Goal: Ask a question: Seek information or help from site administrators or community

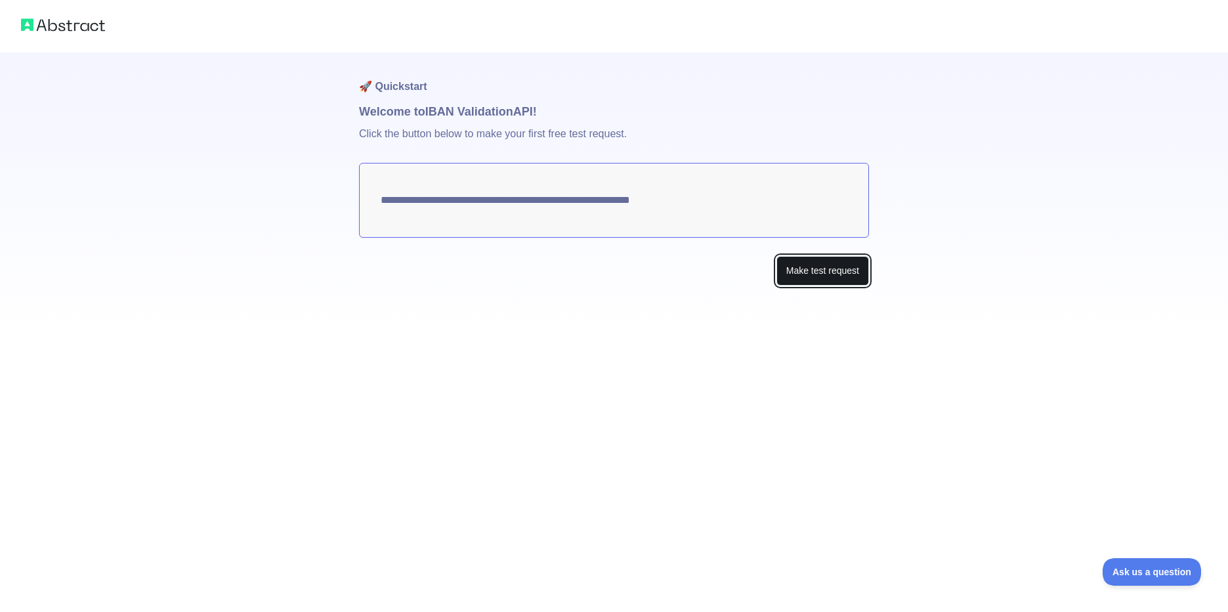
click at [811, 272] on button "Make test request" at bounding box center [822, 271] width 93 height 30
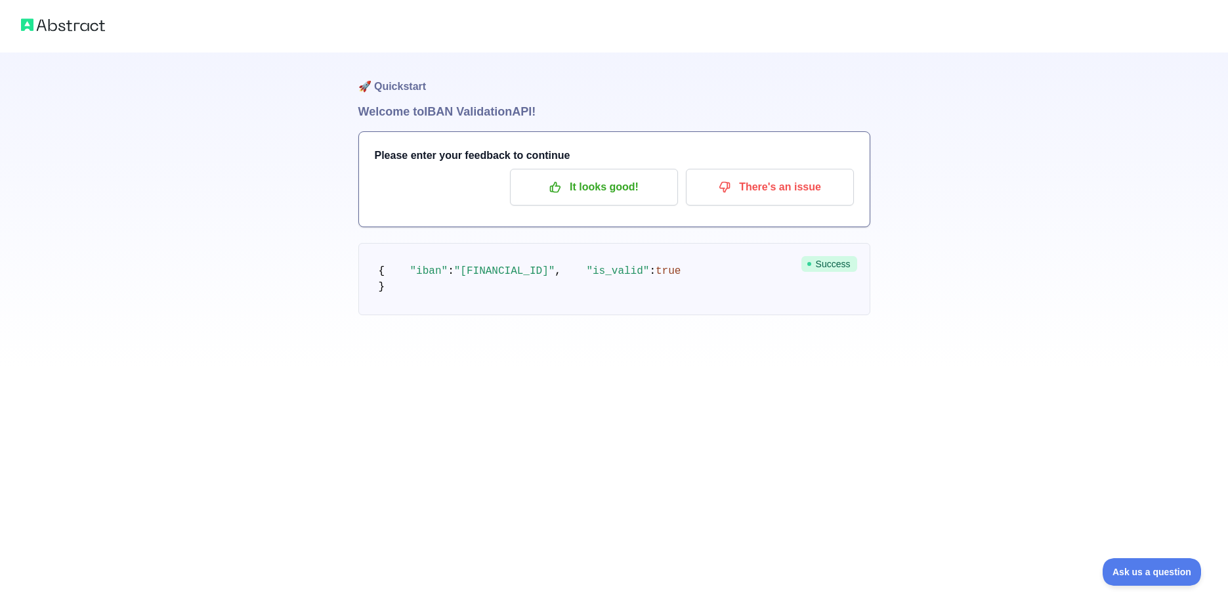
click at [79, 25] on img at bounding box center [63, 25] width 84 height 18
click at [263, 367] on div "🚀 Quickstart Welcome to IBAN Validation API! Please enter your feedback to cont…" at bounding box center [614, 183] width 1228 height 367
click at [823, 264] on span "Success" at bounding box center [829, 264] width 56 height 16
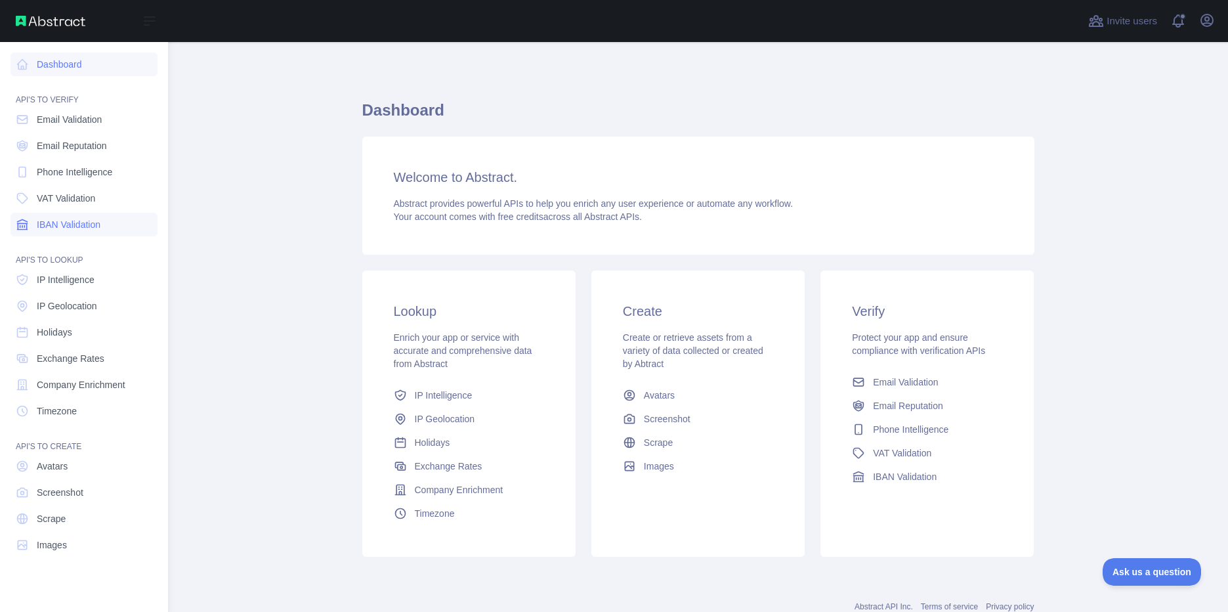
click at [91, 221] on span "IBAN Validation" at bounding box center [69, 224] width 64 height 13
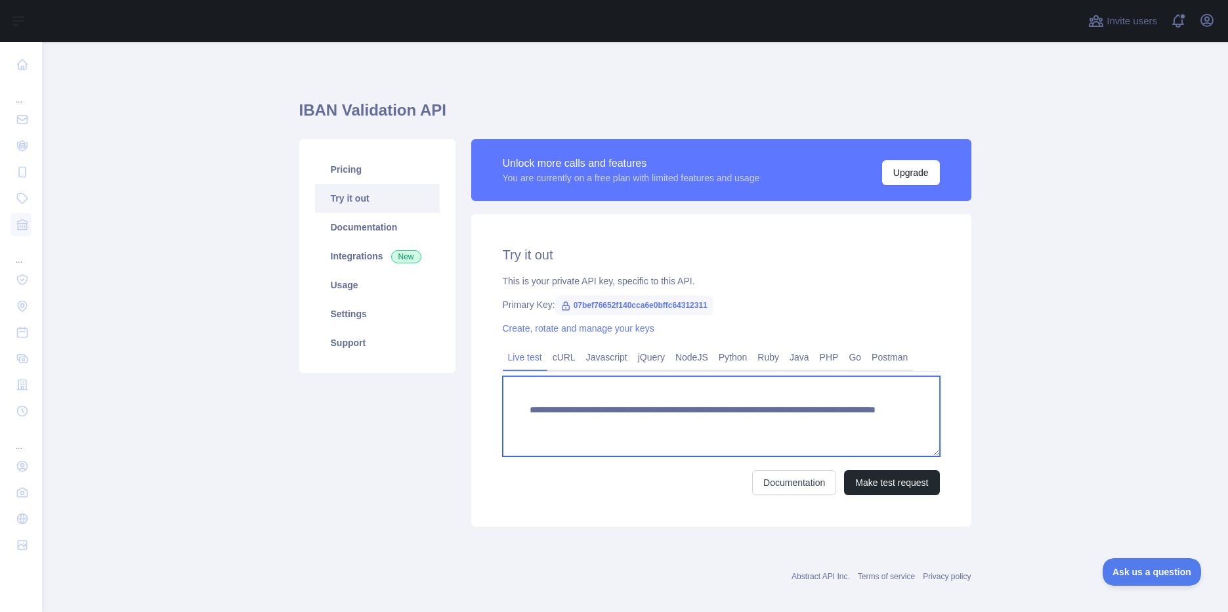
click at [620, 423] on textarea "**********" at bounding box center [721, 416] width 437 height 80
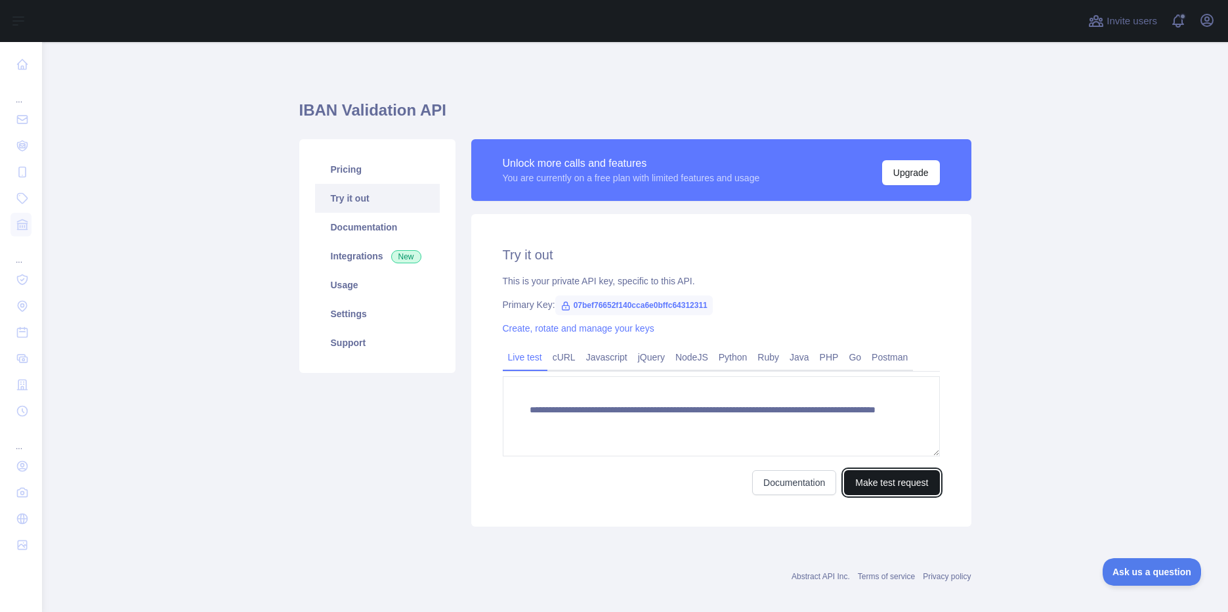
click at [879, 485] on button "Make test request" at bounding box center [891, 482] width 95 height 25
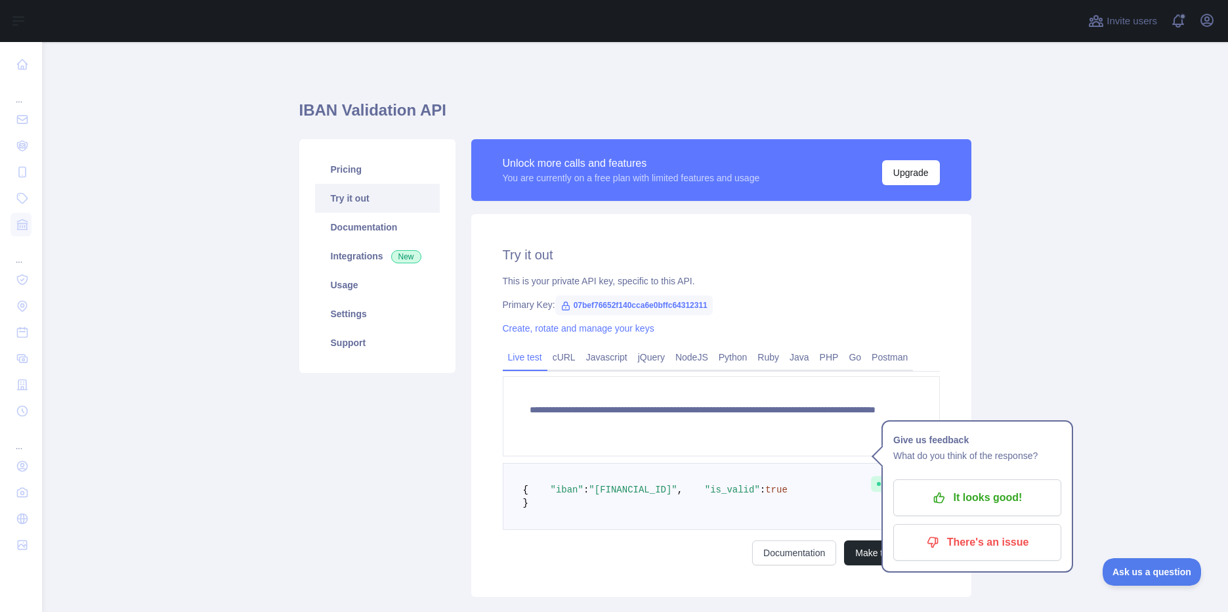
click at [1121, 355] on main "**********" at bounding box center [635, 327] width 1186 height 570
click at [969, 497] on p "It looks good!" at bounding box center [977, 497] width 148 height 22
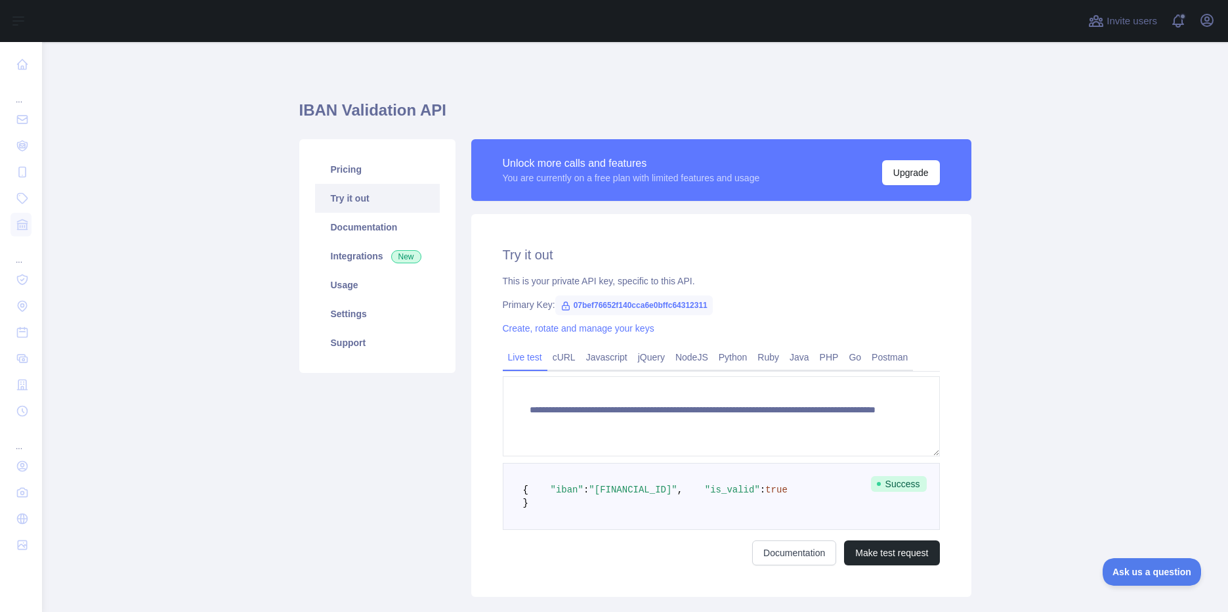
click at [1047, 400] on main "**********" at bounding box center [635, 327] width 1186 height 570
click at [368, 227] on link "Documentation" at bounding box center [377, 227] width 125 height 29
click at [348, 258] on link "Integrations New" at bounding box center [377, 255] width 125 height 29
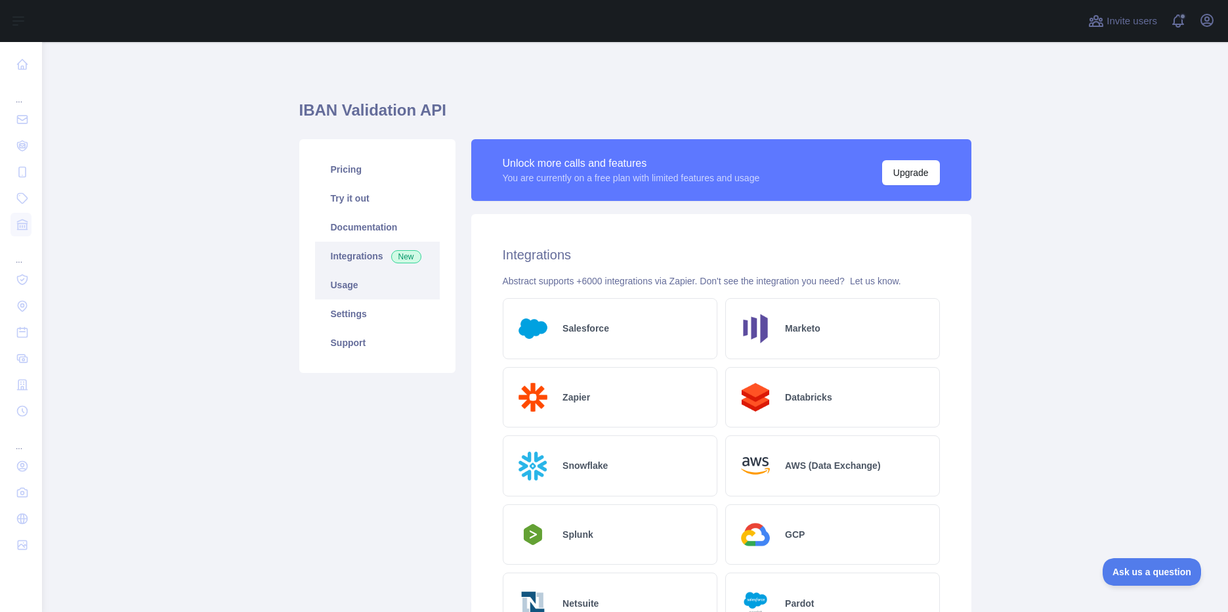
click at [341, 283] on link "Usage" at bounding box center [377, 284] width 125 height 29
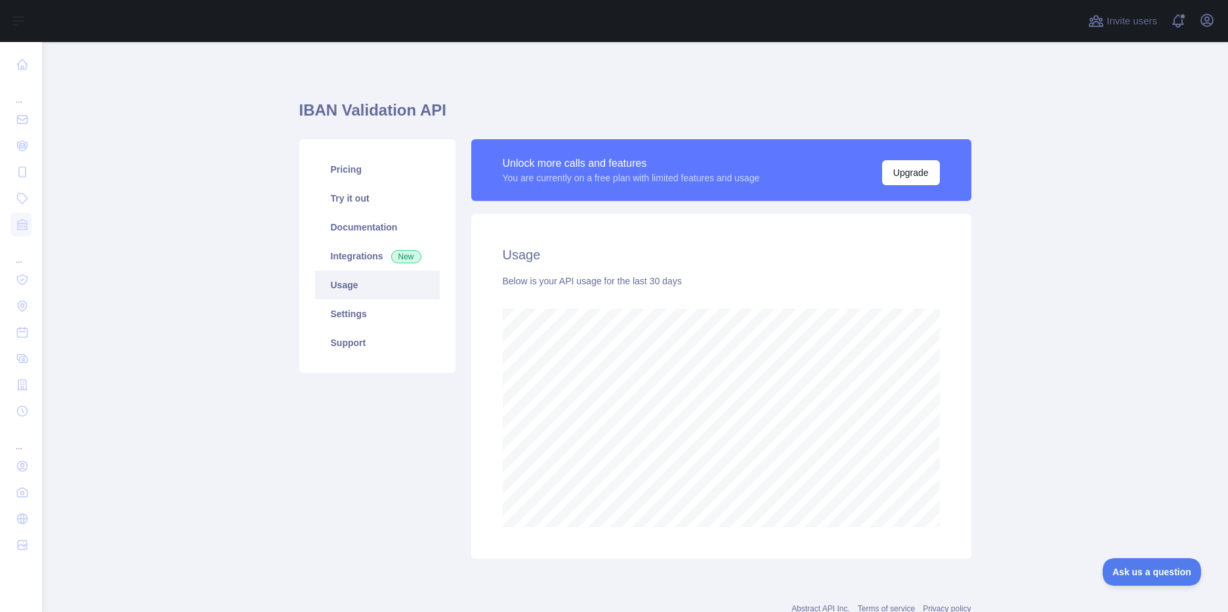
scroll to position [570, 1176]
click at [345, 310] on link "Settings" at bounding box center [377, 313] width 125 height 29
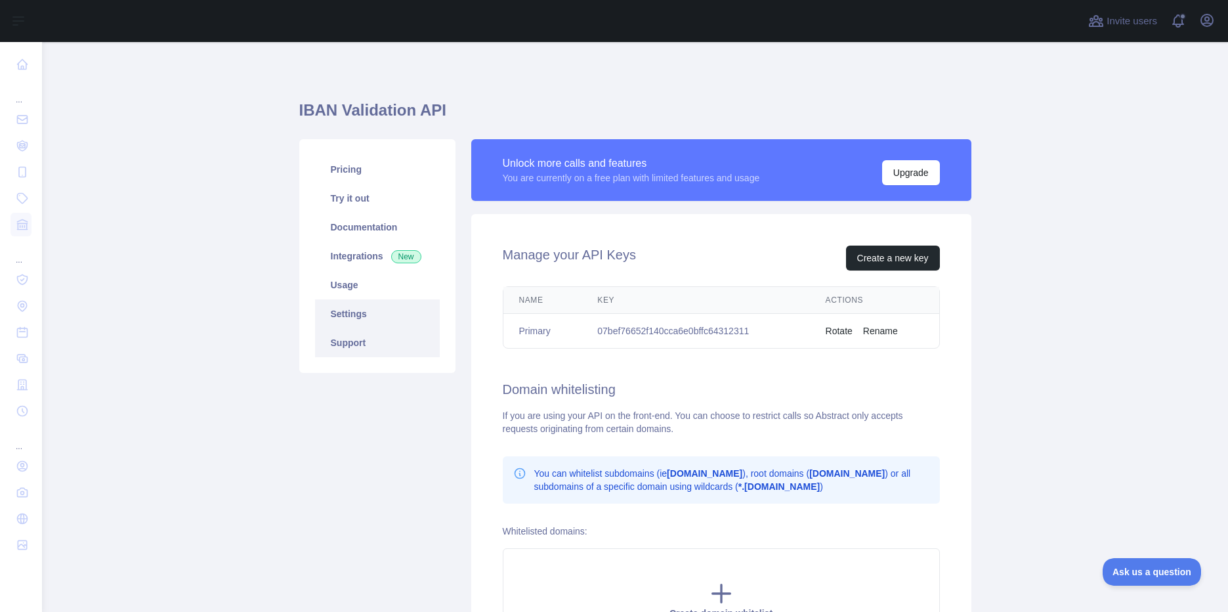
click at [344, 346] on link "Support" at bounding box center [377, 342] width 125 height 29
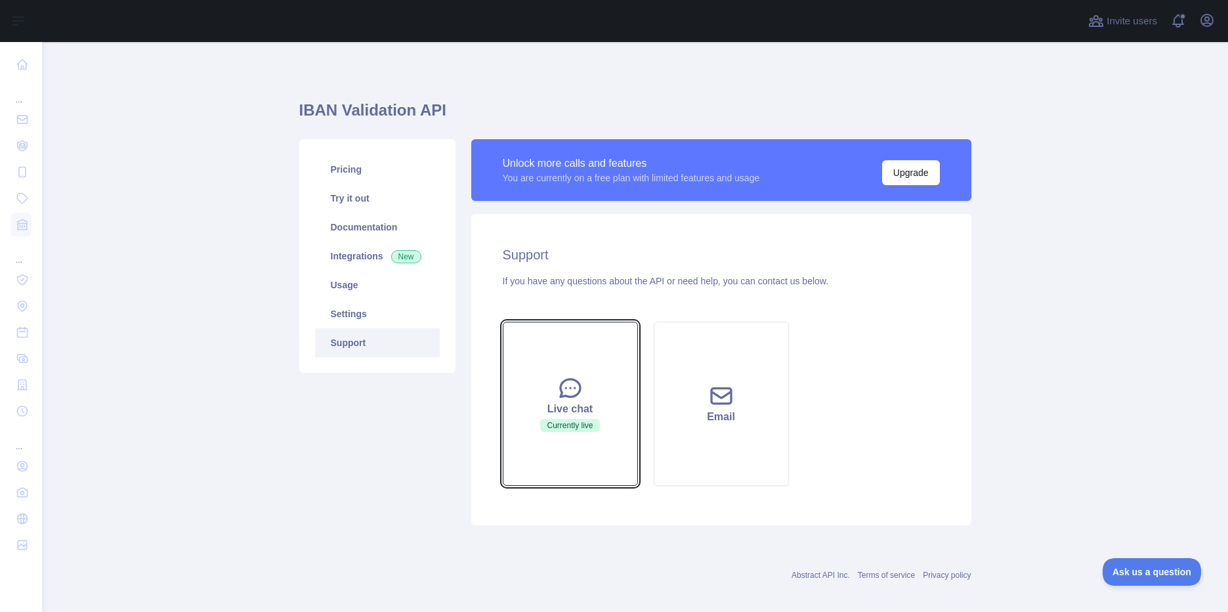
click at [565, 392] on icon at bounding box center [570, 388] width 26 height 26
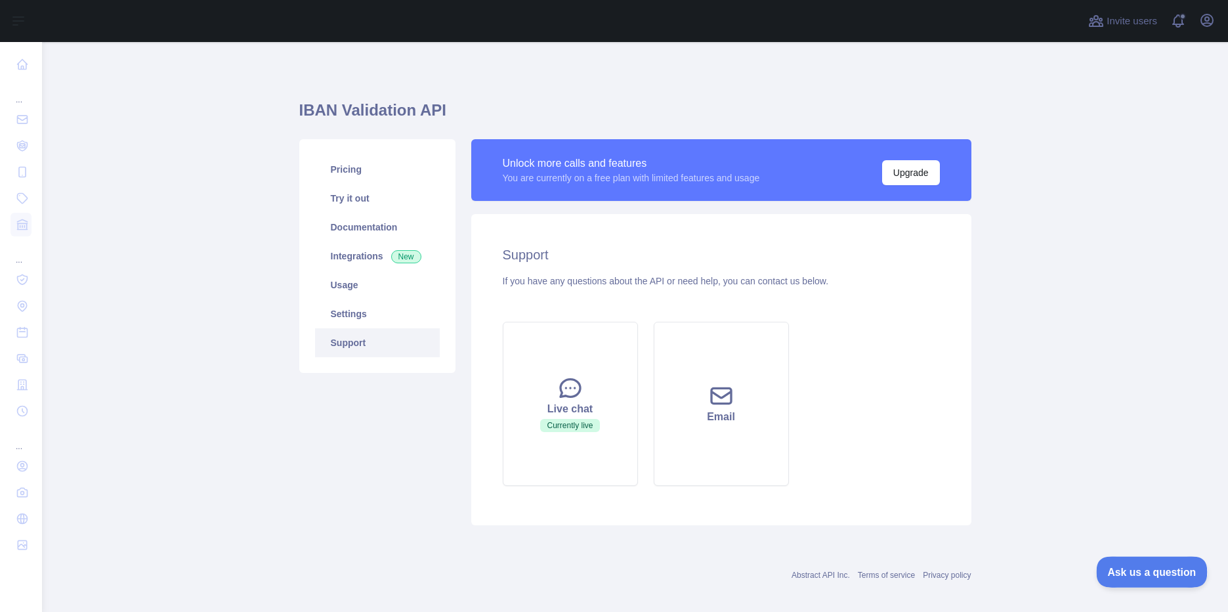
click at [1140, 570] on span "Ask us a question" at bounding box center [1145, 569] width 98 height 9
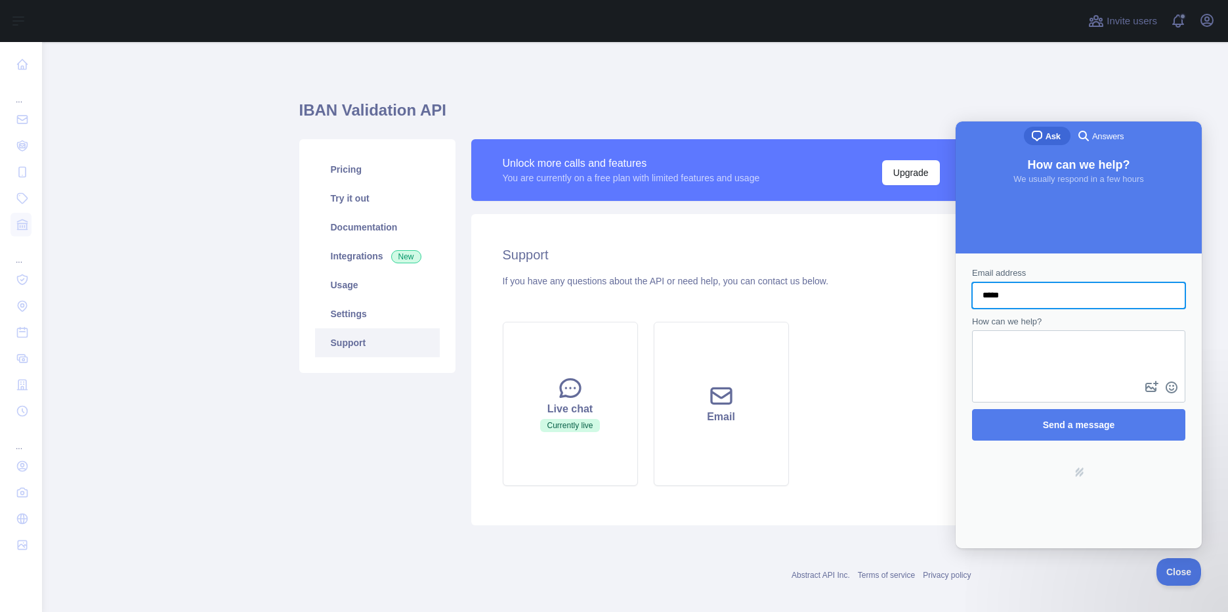
type input "**********"
click at [1142, 377] on button "image-plus" at bounding box center [1152, 387] width 20 height 21
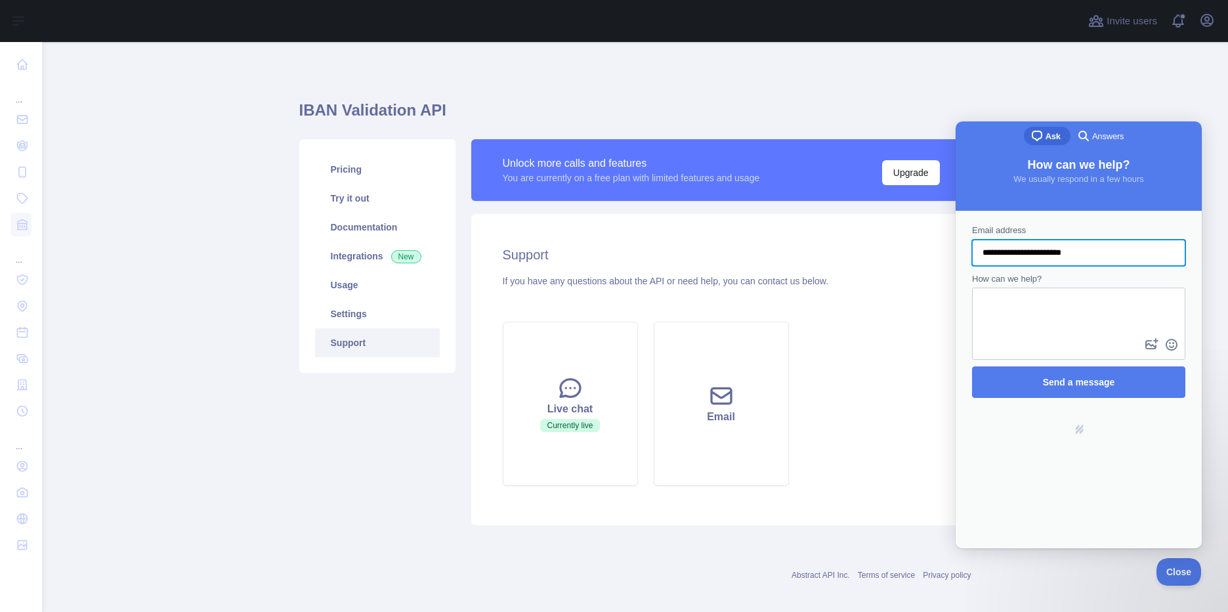
click at [1000, 316] on textarea "How can we help?" at bounding box center [1078, 312] width 211 height 47
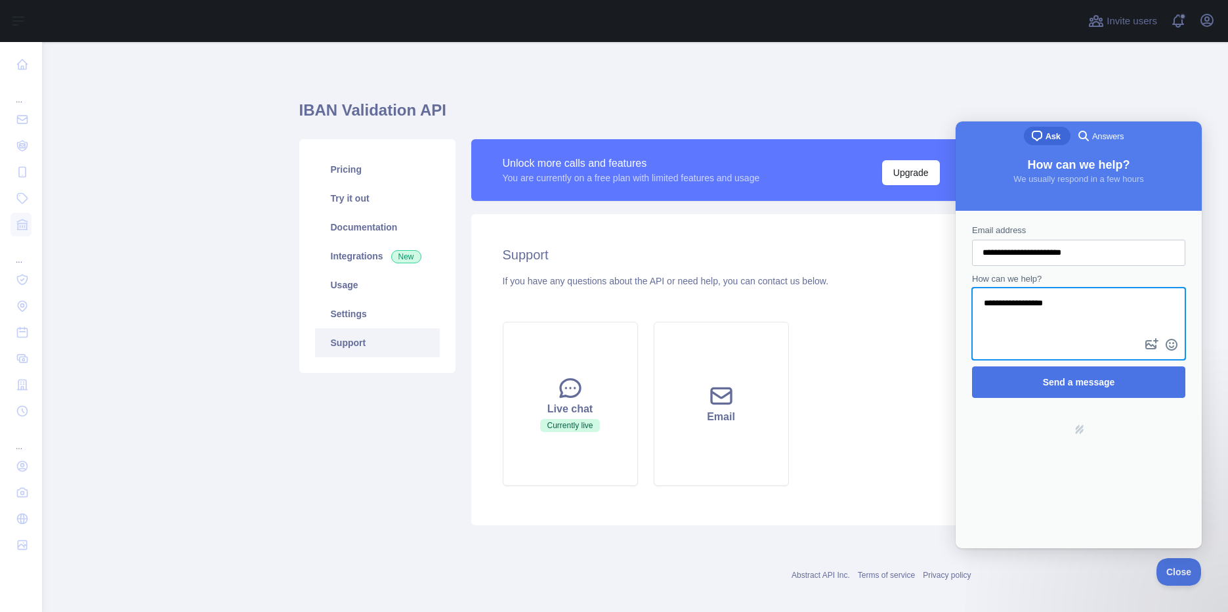
type textarea "**********"
click at [1056, 386] on span "Send a message" at bounding box center [1079, 382] width 72 height 10
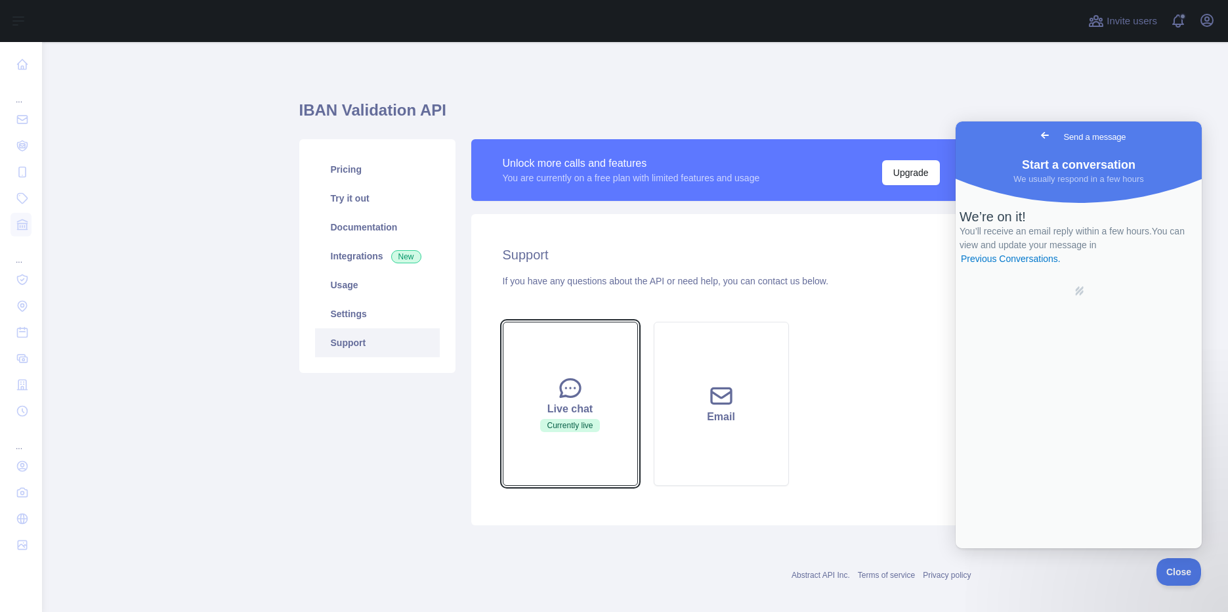
click at [556, 413] on div "Live chat" at bounding box center [570, 409] width 102 height 16
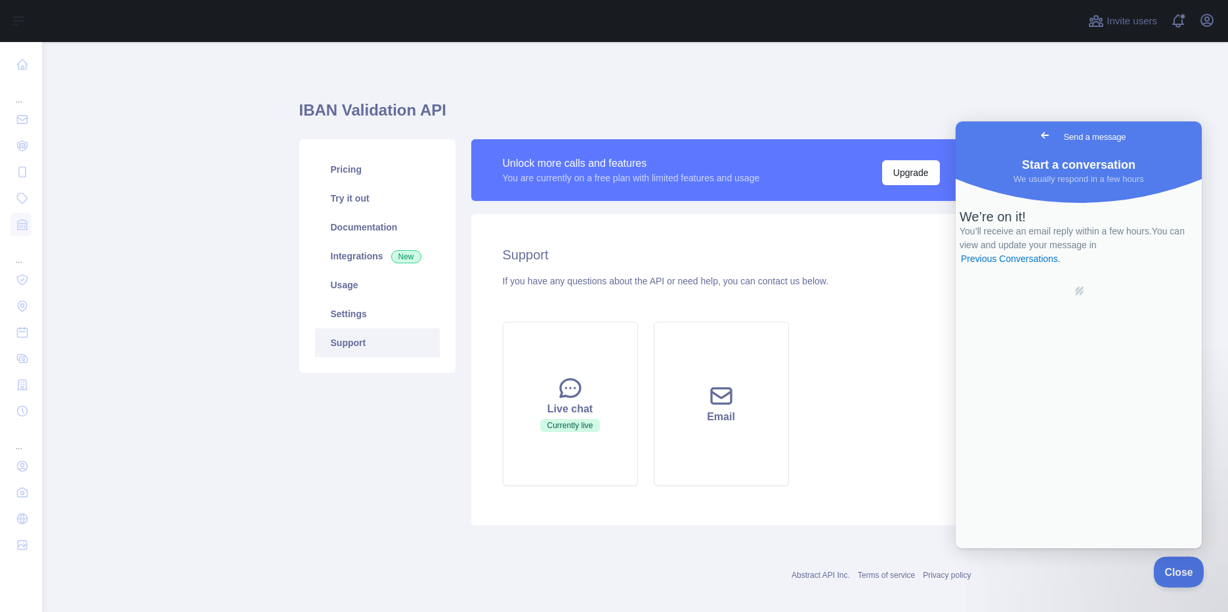
click at [1180, 566] on span "Close" at bounding box center [1175, 569] width 45 height 9
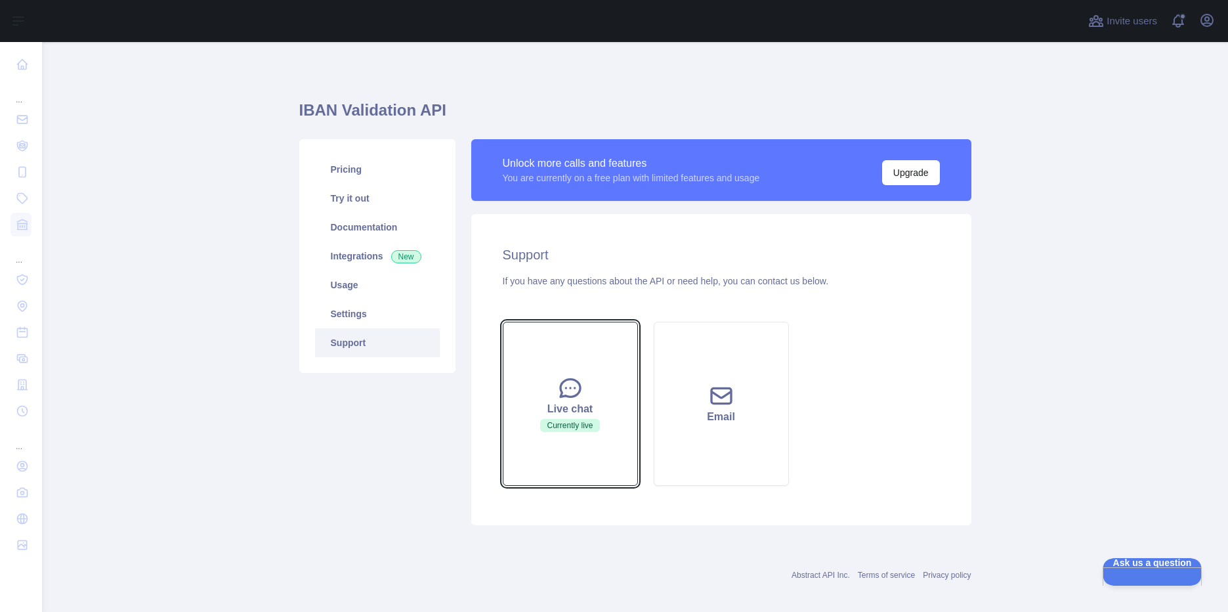
click at [566, 407] on div "Live chat" at bounding box center [570, 409] width 102 height 16
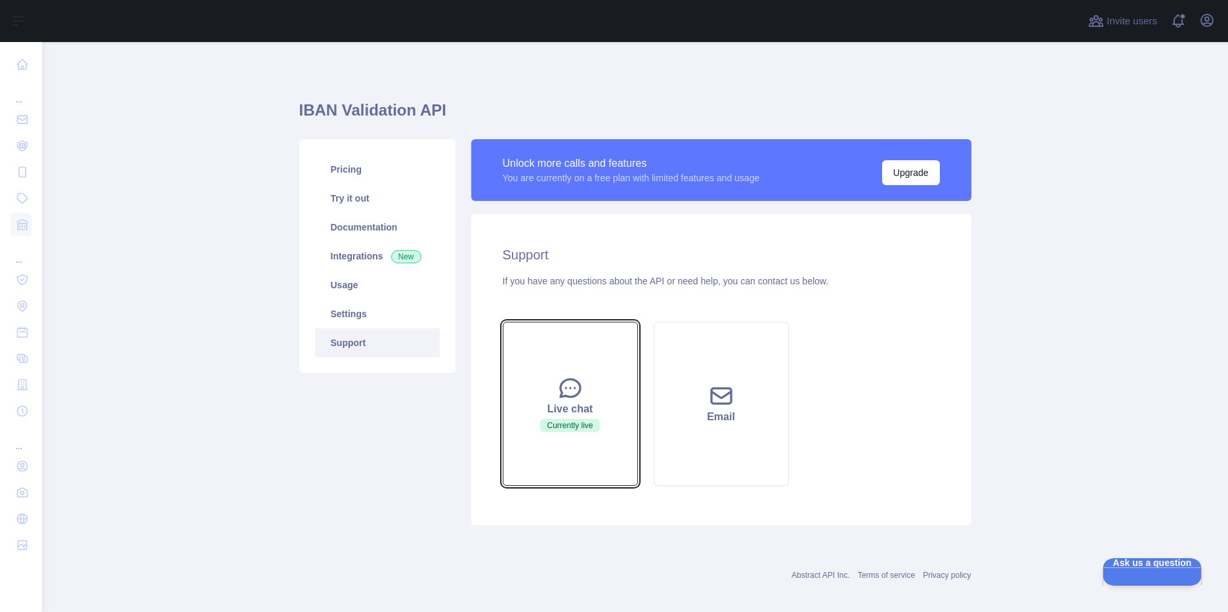
click at [566, 407] on div "Live chat" at bounding box center [570, 409] width 102 height 16
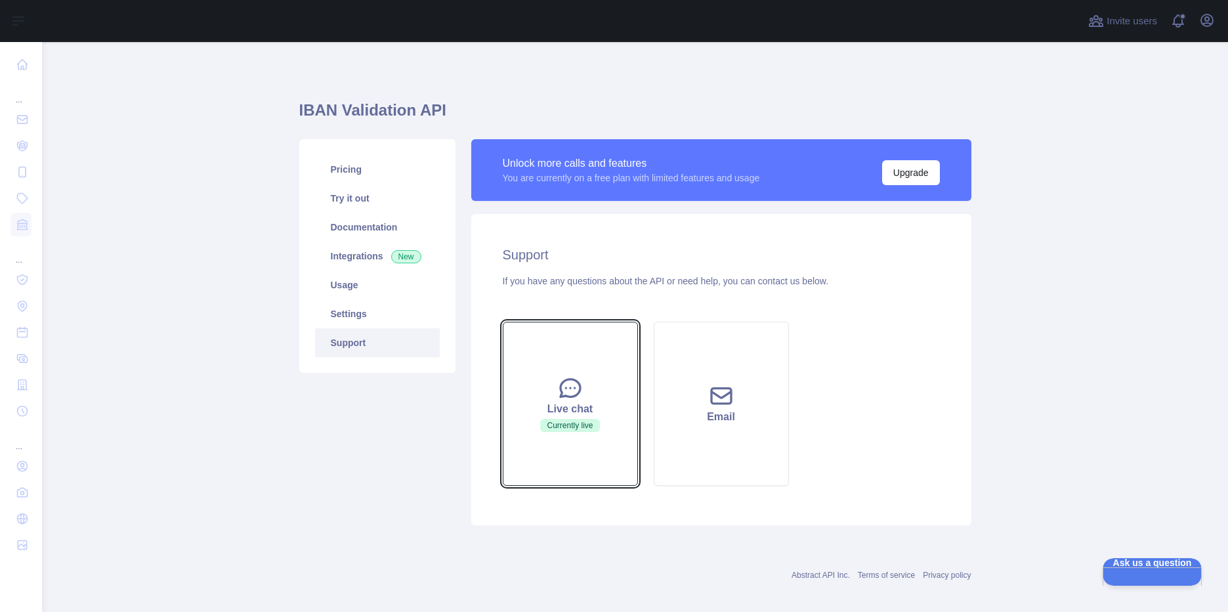
click at [568, 413] on div "Live chat" at bounding box center [570, 409] width 102 height 16
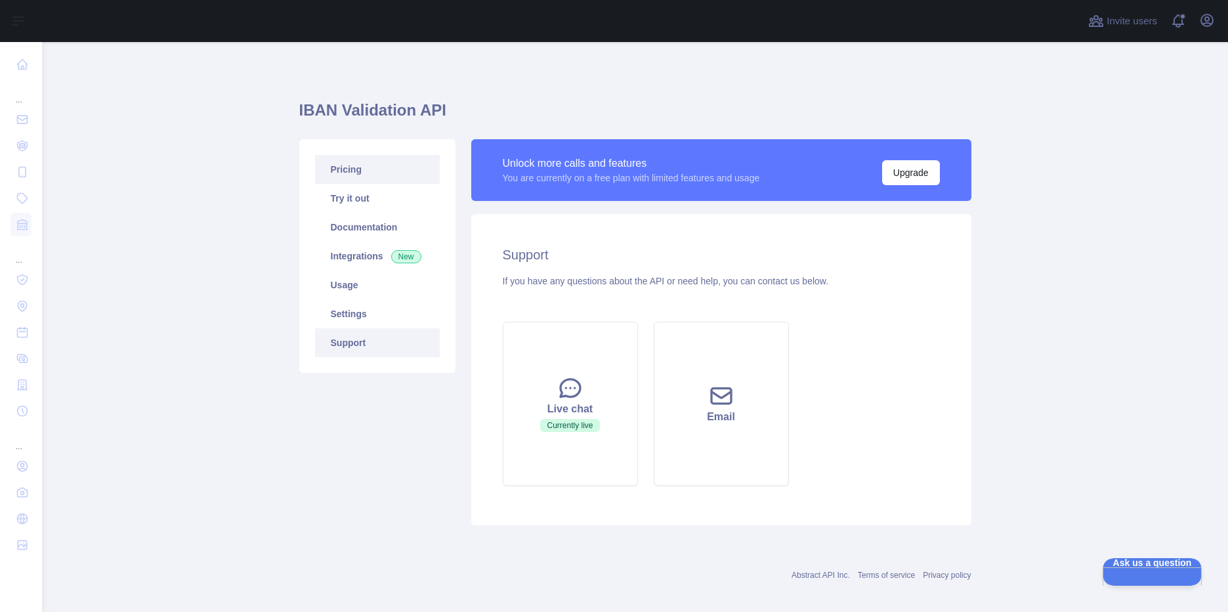
click at [346, 163] on link "Pricing" at bounding box center [377, 169] width 125 height 29
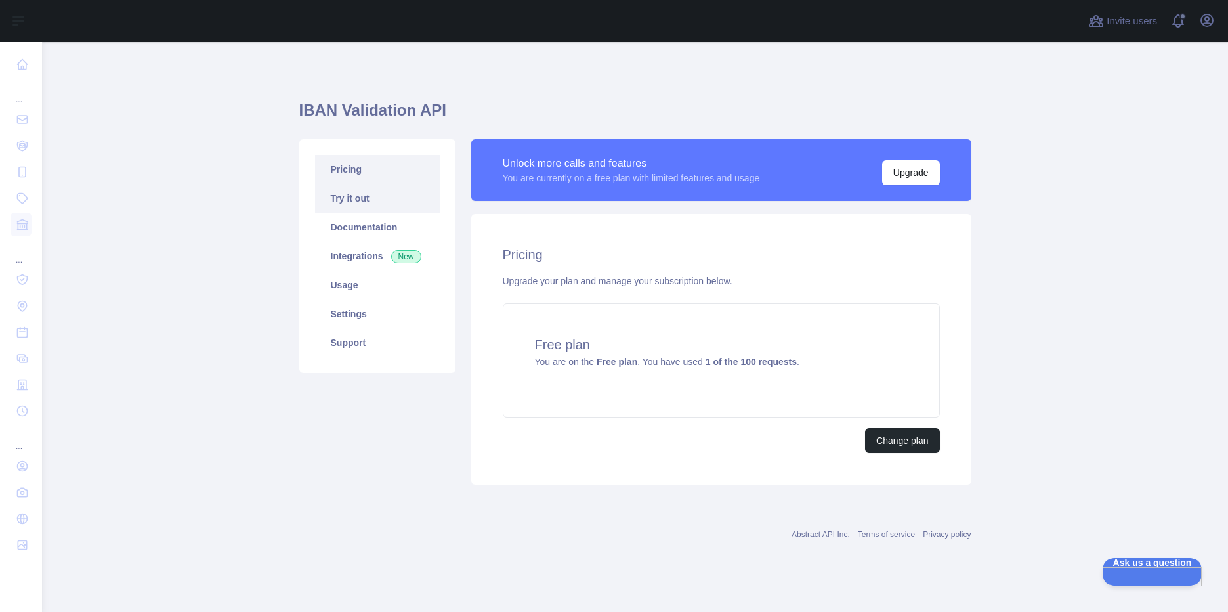
click at [344, 190] on link "Try it out" at bounding box center [377, 198] width 125 height 29
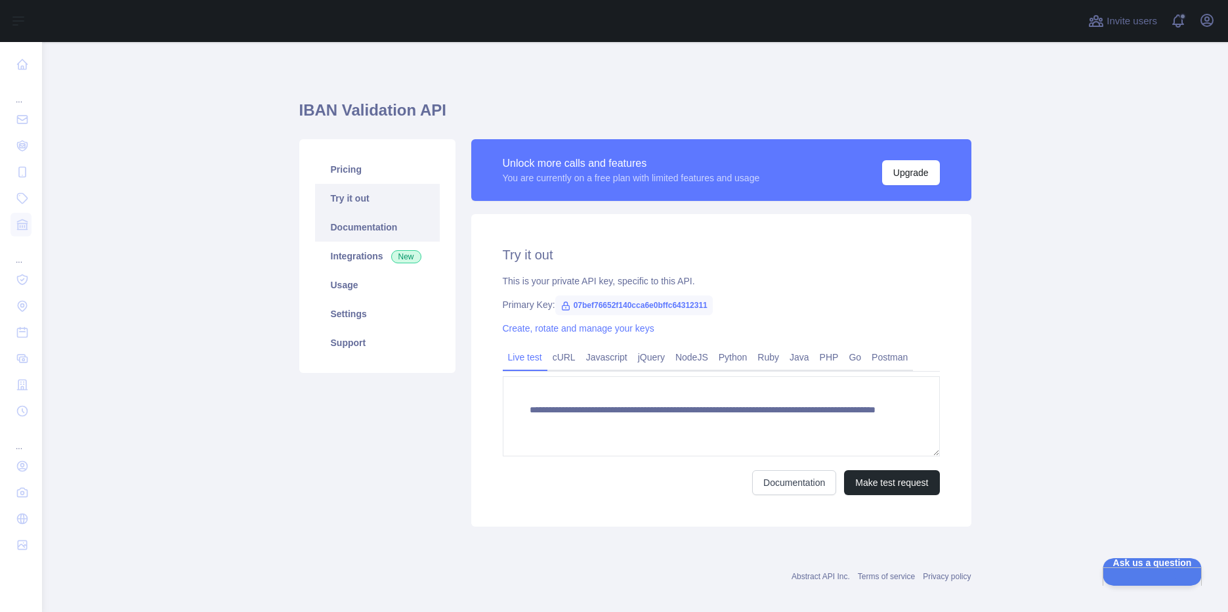
click at [360, 217] on link "Documentation" at bounding box center [377, 227] width 125 height 29
click at [375, 414] on div "Pricing Try it out Documentation Integrations New Usage Settings Support" at bounding box center [377, 332] width 172 height 387
click at [380, 232] on link "Documentation" at bounding box center [377, 227] width 125 height 29
